Goal: Task Accomplishment & Management: Use online tool/utility

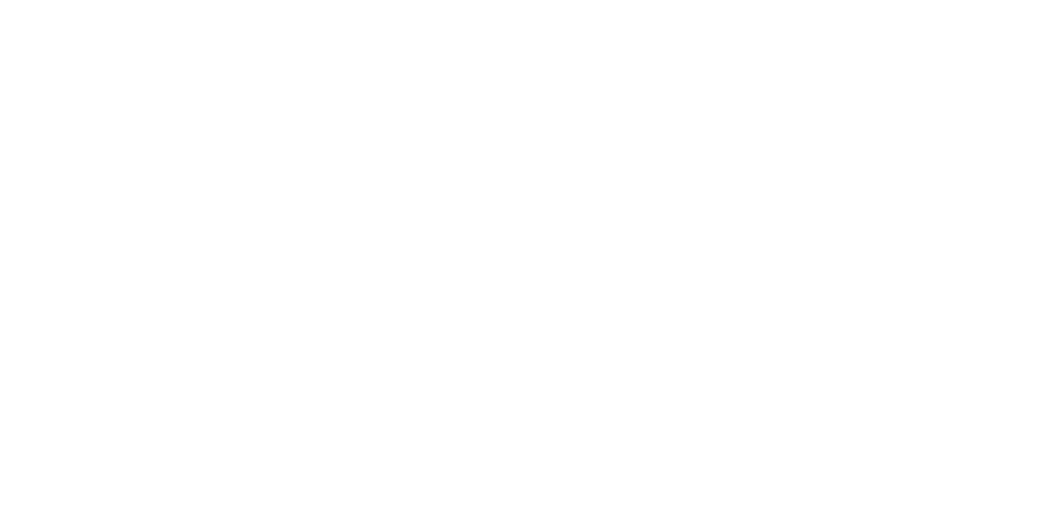
scroll to position [2440, 0]
click at [170, 143] on div "Collaborate" at bounding box center [138, 142] width 64 height 15
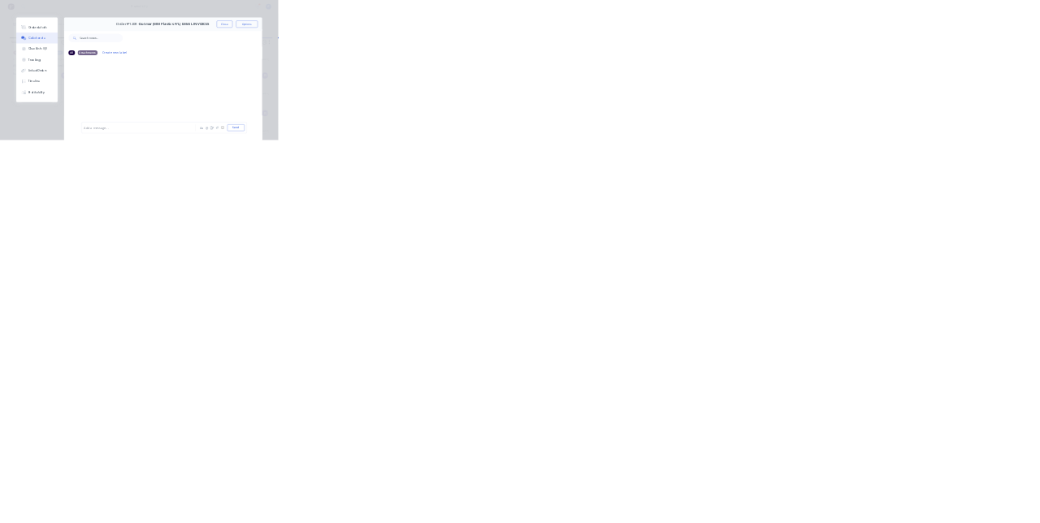
click at [8, 522] on div "Order details Collaborate Checklists 0/0 Tracking Linked Orders Timeline Profit…" at bounding box center [520, 261] width 1040 height 523
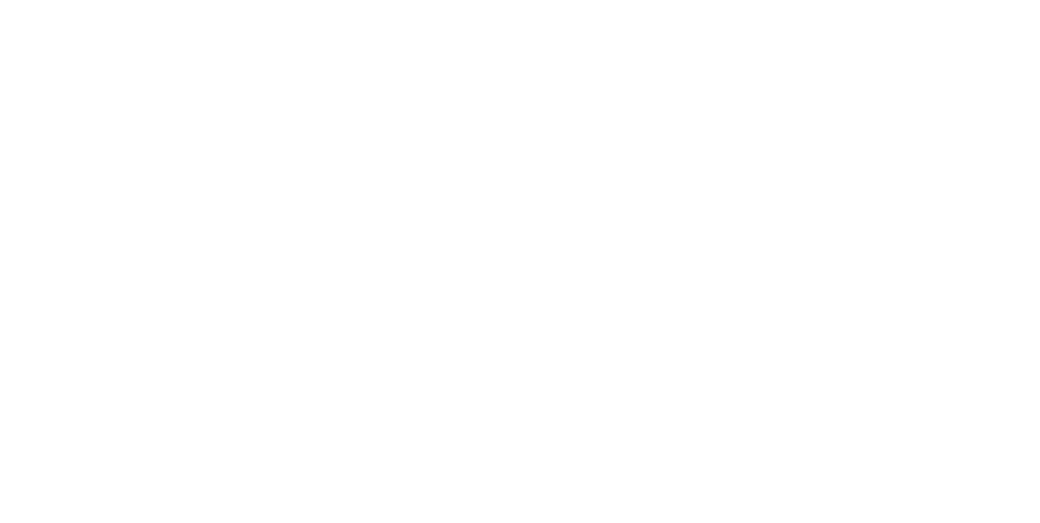
click at [869, 89] on button "Close" at bounding box center [839, 90] width 59 height 26
click at [170, 136] on div "Collaborate" at bounding box center [138, 142] width 64 height 15
click at [869, 93] on button "Close" at bounding box center [839, 90] width 59 height 26
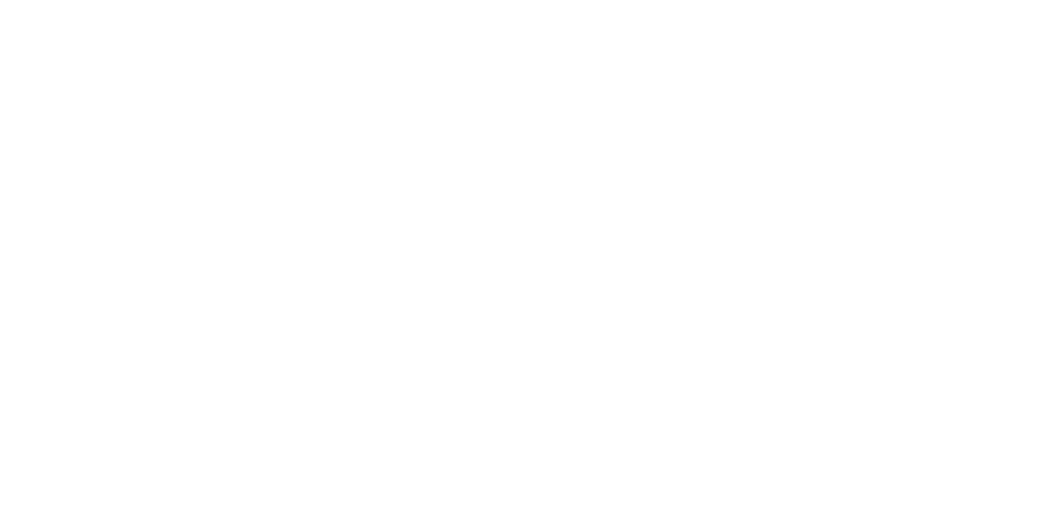
click at [869, 92] on button "Close" at bounding box center [839, 90] width 59 height 26
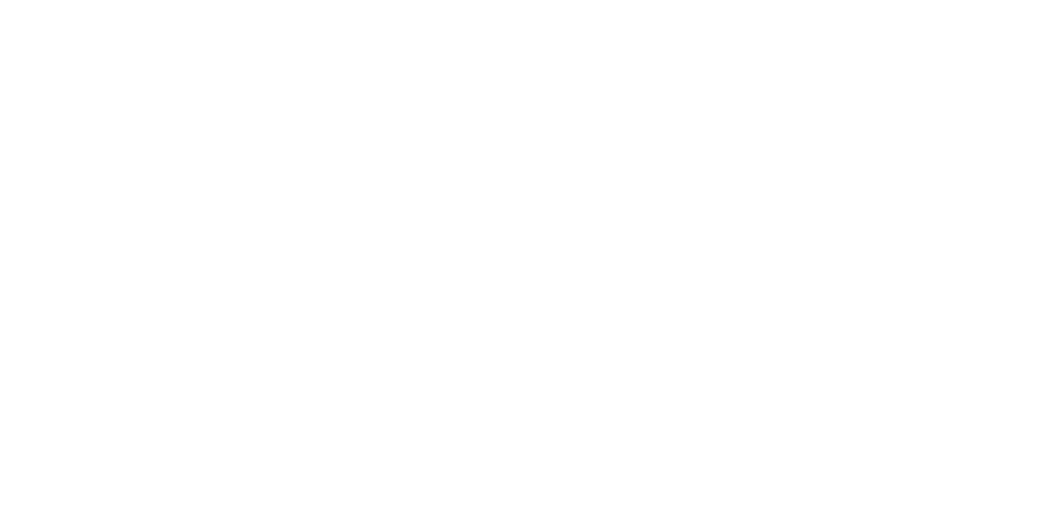
click at [869, 88] on button "Close" at bounding box center [839, 90] width 59 height 26
click at [150, 218] on div "Tracking" at bounding box center [128, 223] width 45 height 15
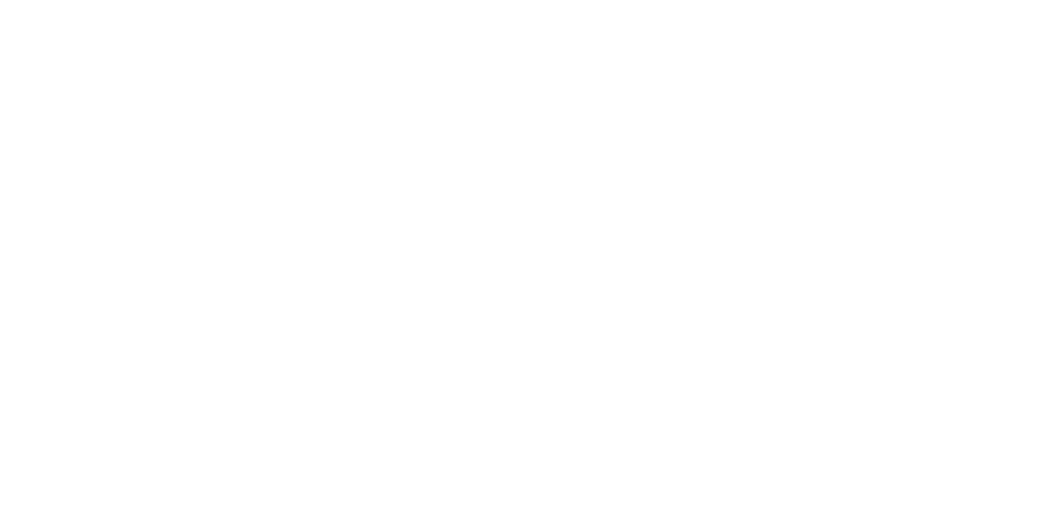
click at [670, 458] on icon "button" at bounding box center [666, 458] width 8 height 9
click at [513, 257] on button "Clock On" at bounding box center [468, 257] width 89 height 26
